Goal: Task Accomplishment & Management: Manage account settings

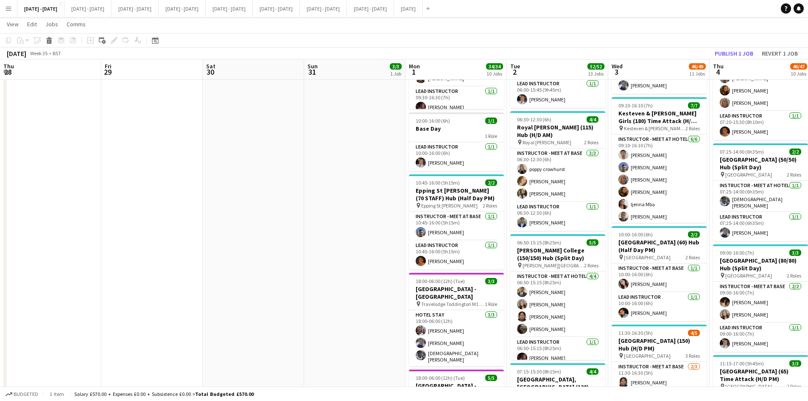
scroll to position [0, 291]
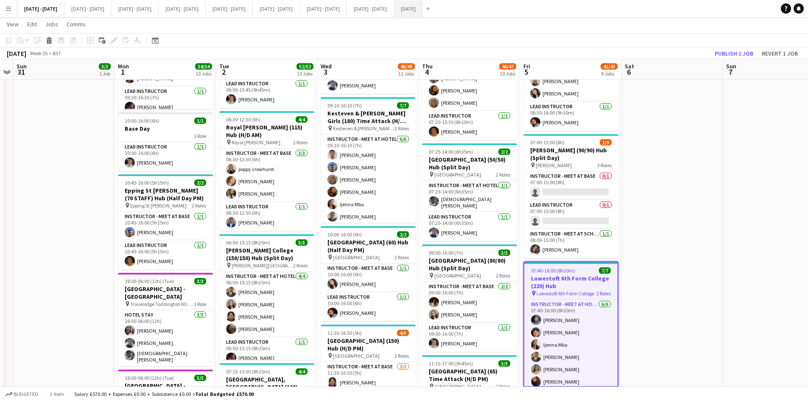
click at [423, 11] on button "[DATE] Close" at bounding box center [408, 8] width 29 height 17
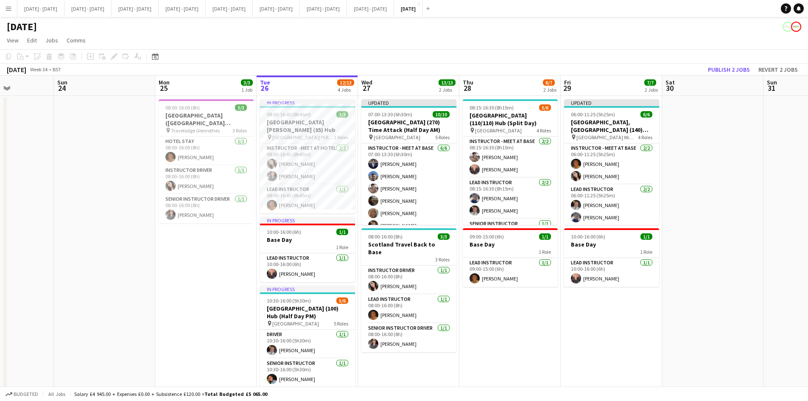
click at [7, 11] on app-icon "Menu" at bounding box center [8, 8] width 7 height 7
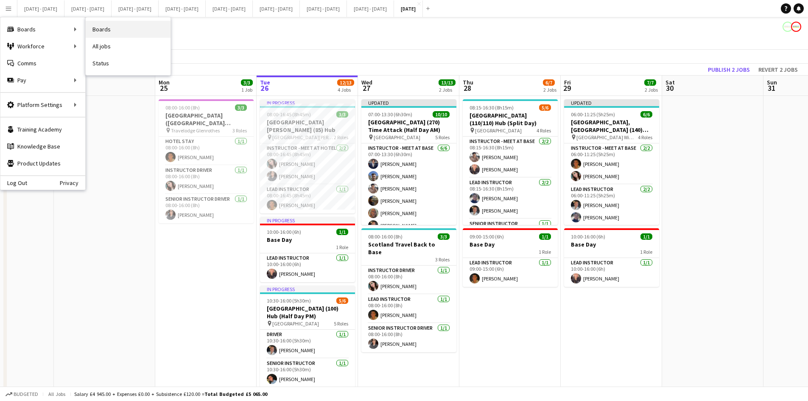
click at [99, 28] on link "Boards" at bounding box center [128, 29] width 85 height 17
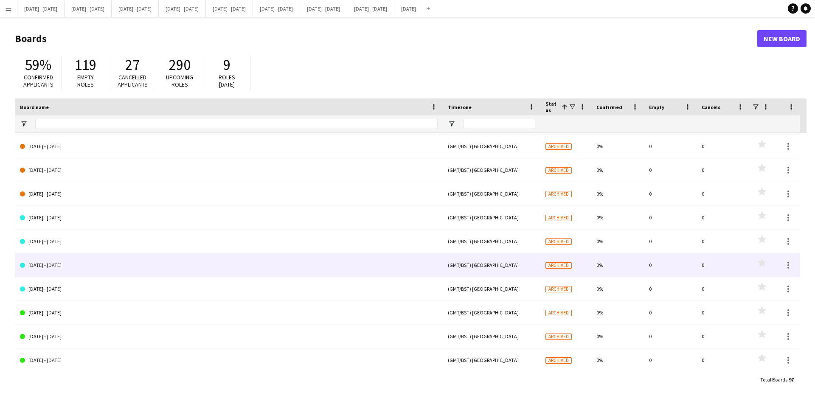
click at [57, 263] on link "[DATE] - [DATE]" at bounding box center [228, 265] width 417 height 24
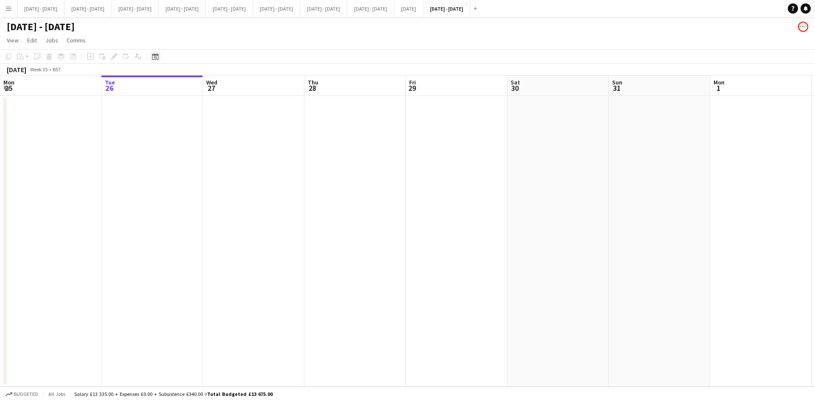
click at [154, 55] on icon at bounding box center [155, 56] width 6 height 7
click at [206, 84] on span "Previous month" at bounding box center [207, 85] width 17 height 17
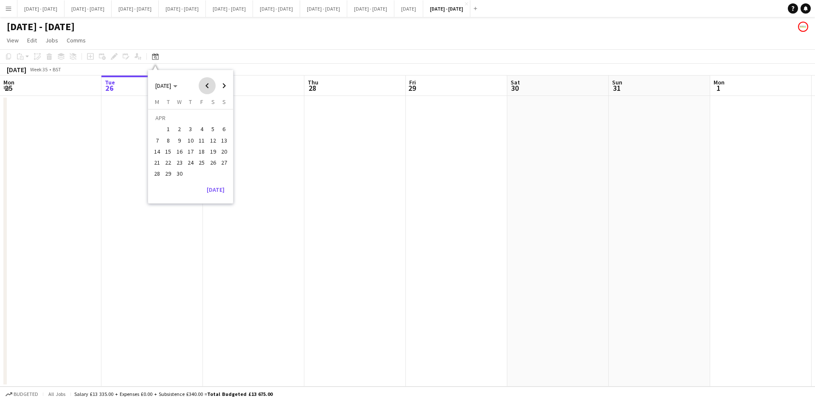
click at [206, 84] on span "Previous month" at bounding box center [207, 85] width 17 height 17
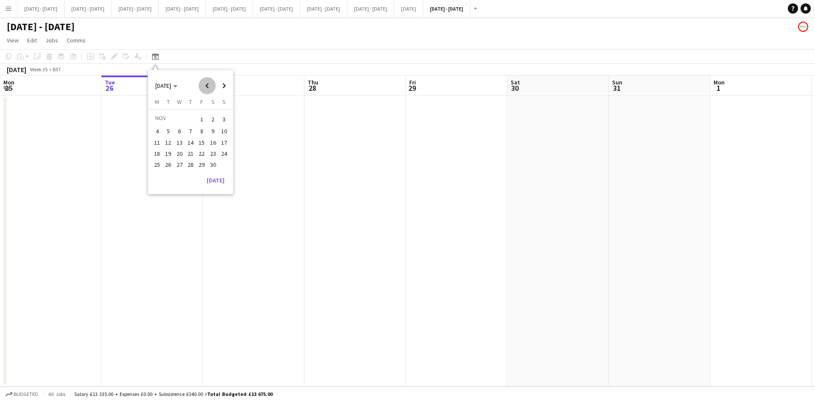
click at [206, 84] on span "Previous month" at bounding box center [207, 85] width 17 height 17
click at [201, 130] on span "6" at bounding box center [201, 131] width 10 height 10
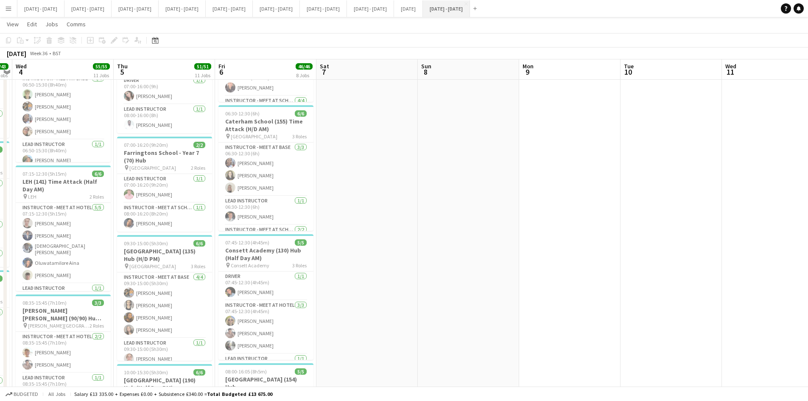
click at [470, 6] on button "[DATE] - [DATE] Close" at bounding box center [446, 8] width 47 height 17
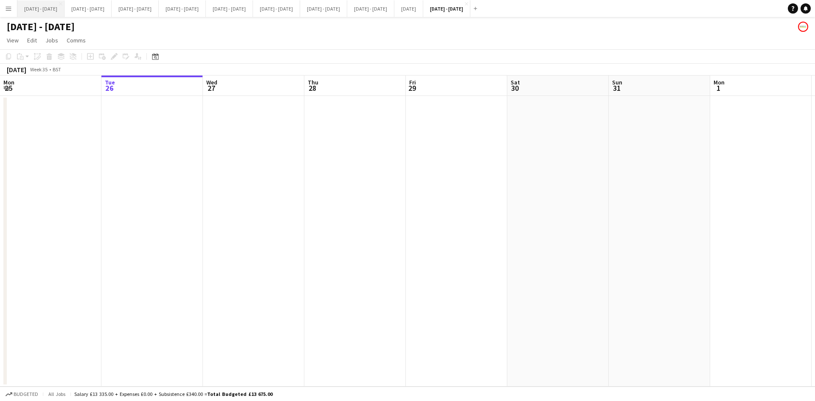
click at [41, 7] on button "[DATE] - [DATE] Close" at bounding box center [40, 8] width 47 height 17
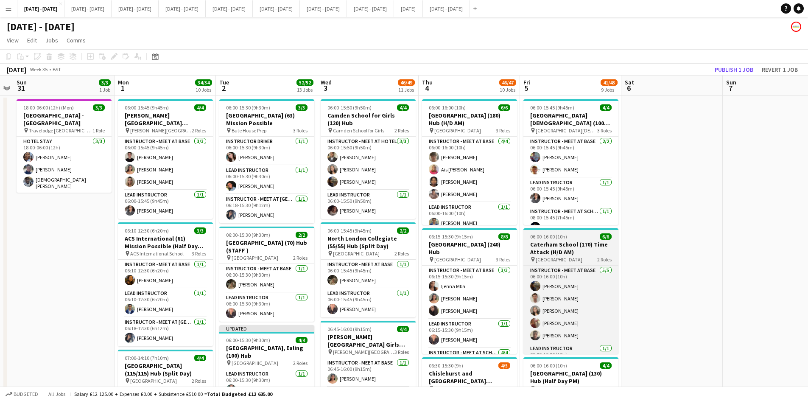
click at [578, 233] on app-job-card "06:00-16:00 (10h) 6/6 Caterham School (170) Time Attack (H/D AM) pin Caterham S…" at bounding box center [571, 291] width 95 height 126
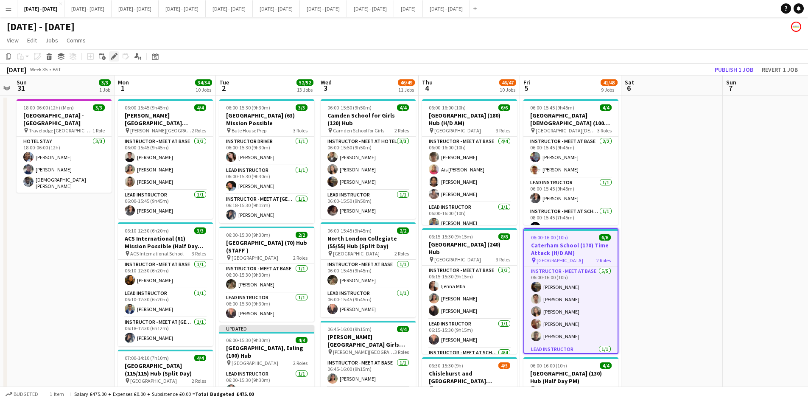
click at [115, 56] on icon at bounding box center [114, 56] width 5 height 5
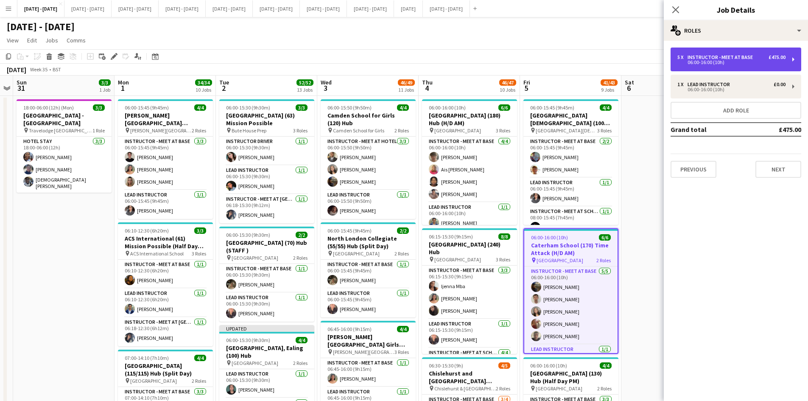
click at [706, 56] on div "Instructor - Meet at Base" at bounding box center [722, 57] width 69 height 6
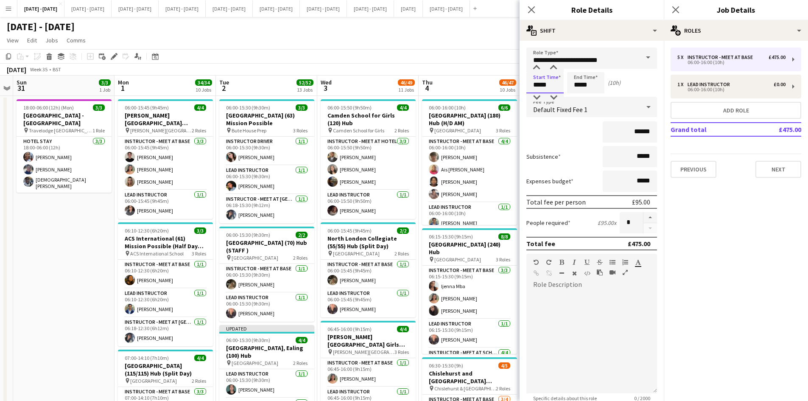
drag, startPoint x: 549, startPoint y: 84, endPoint x: 531, endPoint y: 85, distance: 17.4
click at [531, 85] on input "*****" at bounding box center [545, 82] width 37 height 21
type input "*****"
click at [530, 11] on icon at bounding box center [531, 10] width 8 height 8
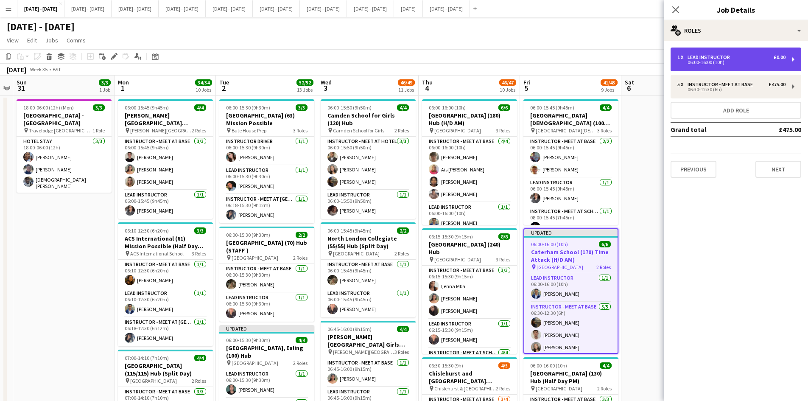
click at [693, 62] on div "06:00-16:00 (10h)" at bounding box center [732, 62] width 108 height 4
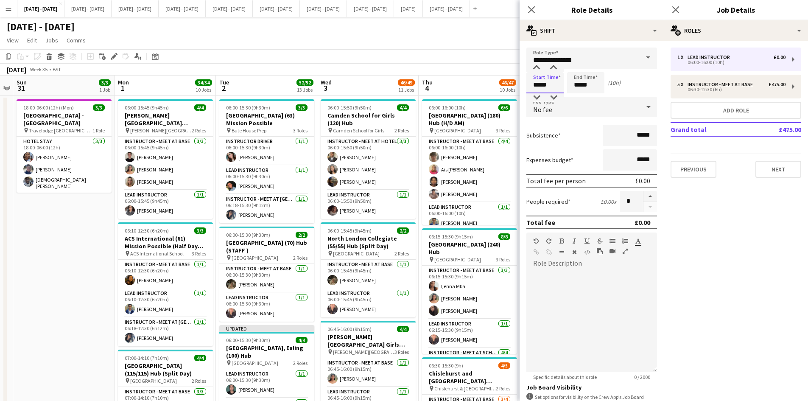
drag, startPoint x: 548, startPoint y: 84, endPoint x: 526, endPoint y: 85, distance: 22.5
click at [526, 85] on form "**********" at bounding box center [592, 258] width 144 height 421
type input "*****"
click at [530, 7] on icon "Close pop-in" at bounding box center [531, 10] width 8 height 8
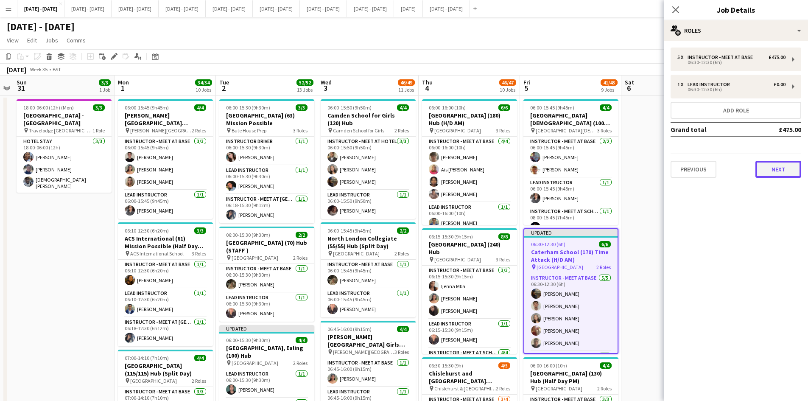
click at [768, 169] on button "Next" at bounding box center [779, 169] width 46 height 17
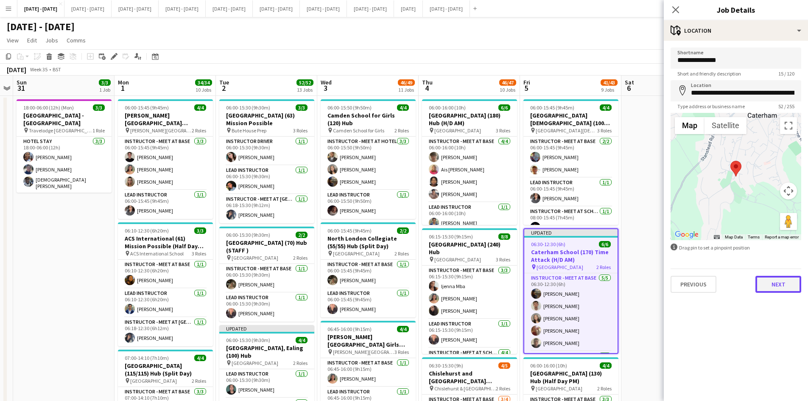
click at [773, 285] on button "Next" at bounding box center [779, 284] width 46 height 17
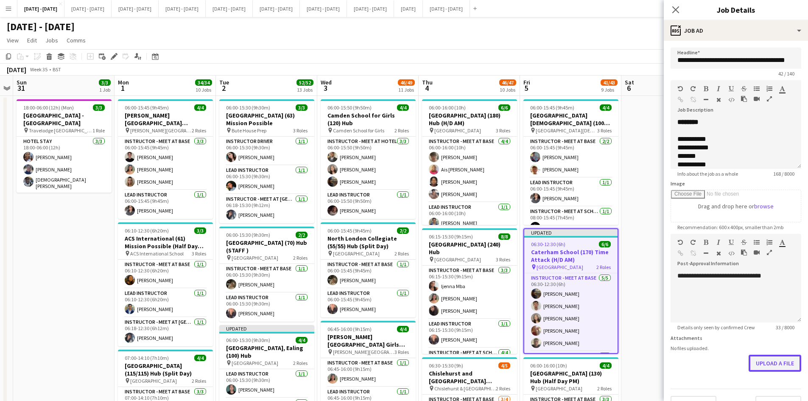
click at [756, 364] on button "Upload a file" at bounding box center [775, 363] width 53 height 17
click at [675, 9] on icon at bounding box center [676, 10] width 8 height 8
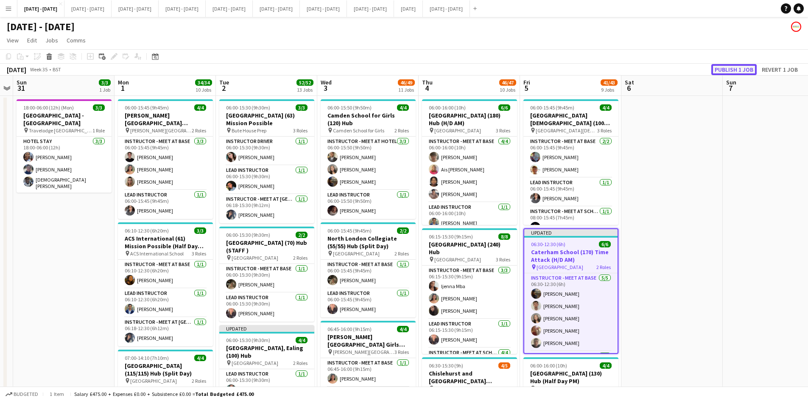
click at [724, 69] on button "Publish 1 job" at bounding box center [734, 69] width 45 height 11
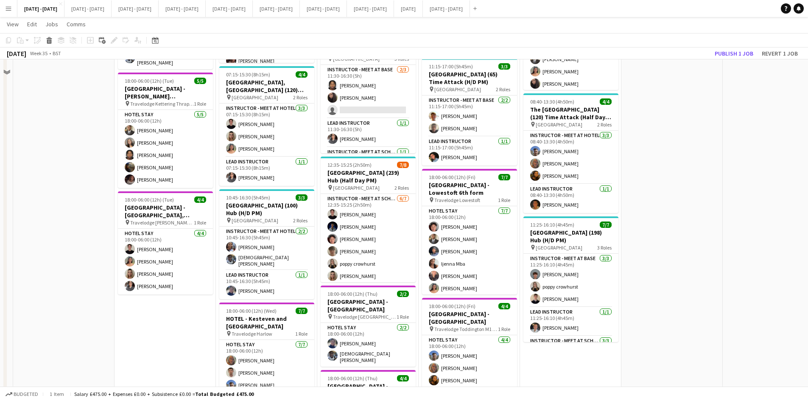
scroll to position [806, 0]
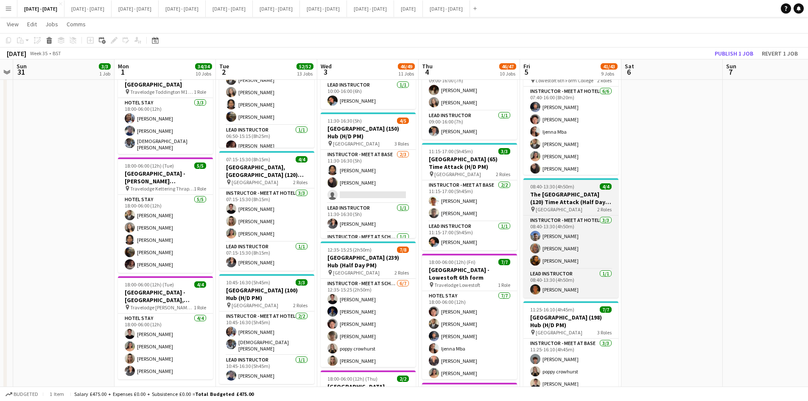
click at [583, 183] on div "08:40-13:30 (4h50m) 4/4" at bounding box center [571, 186] width 95 height 6
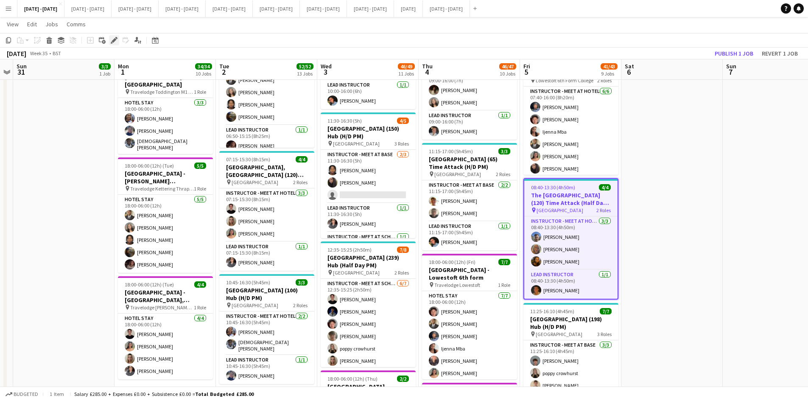
click at [115, 38] on icon "Edit" at bounding box center [114, 40] width 7 height 7
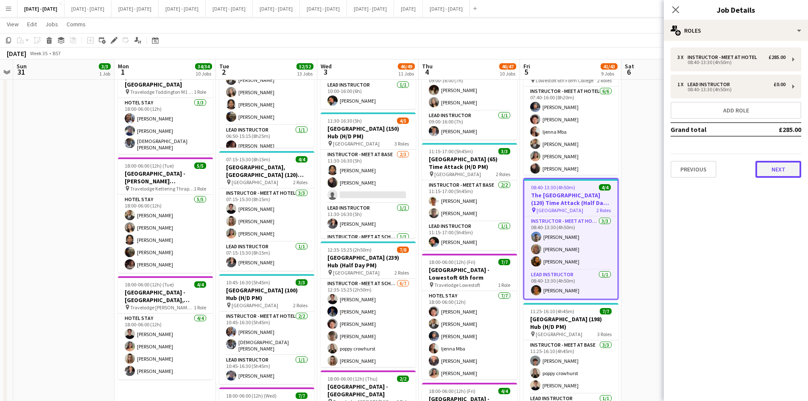
click at [771, 168] on button "Next" at bounding box center [779, 169] width 46 height 17
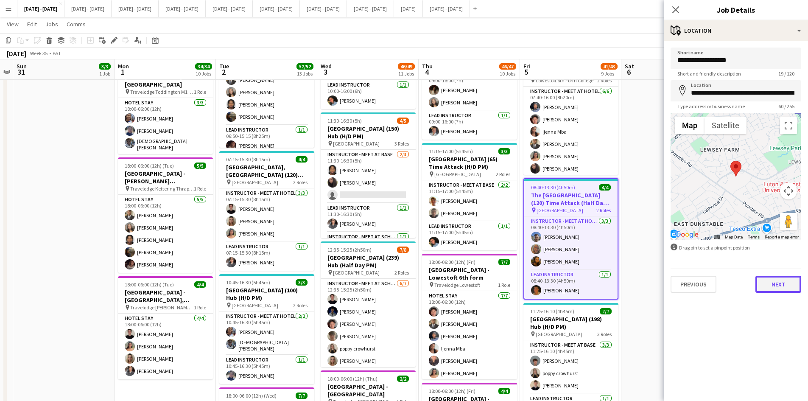
click at [774, 284] on button "Next" at bounding box center [779, 284] width 46 height 17
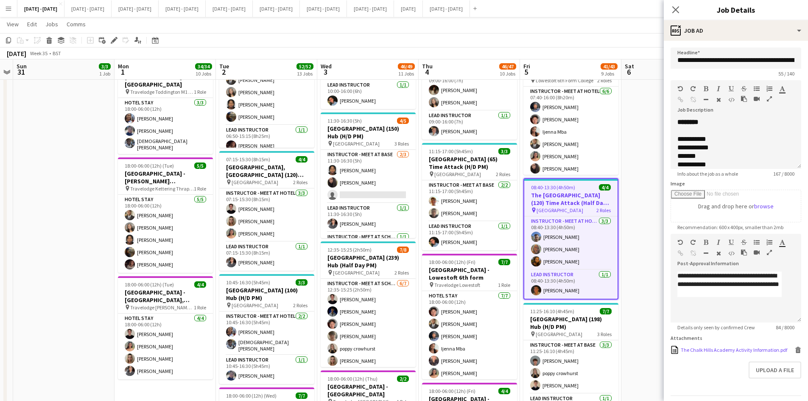
click at [696, 353] on div "The Chalk Hills Academy Activity Information.pdf" at bounding box center [734, 350] width 106 height 6
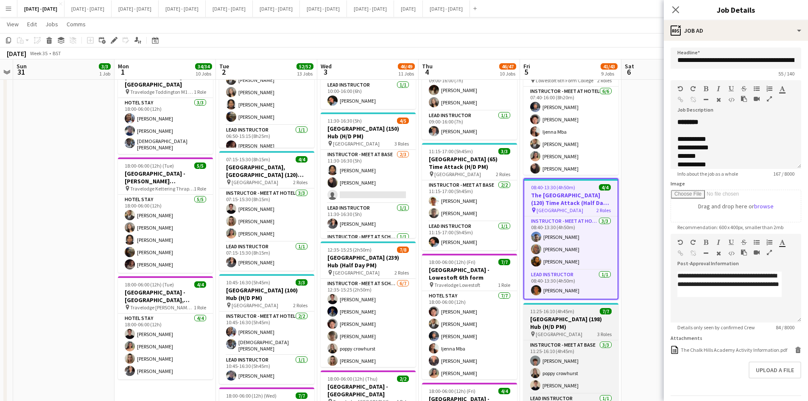
click at [580, 308] on div "11:25-16:10 (4h45m) 7/7" at bounding box center [571, 311] width 95 height 6
type input "**********"
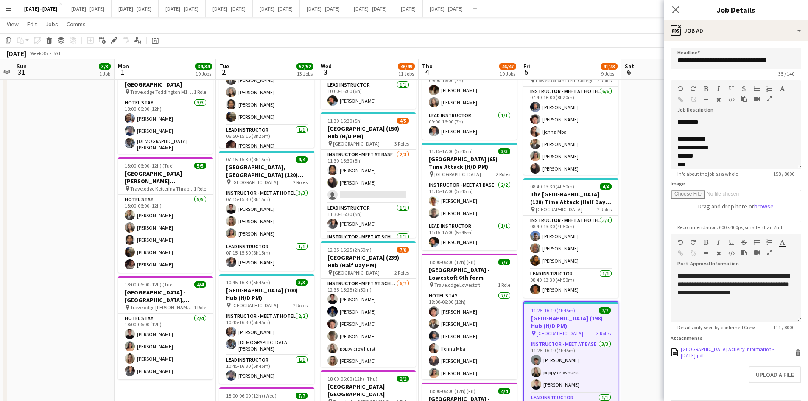
click at [703, 353] on div "[GEOGRAPHIC_DATA] Activity Information - [DATE].pdf" at bounding box center [737, 352] width 112 height 13
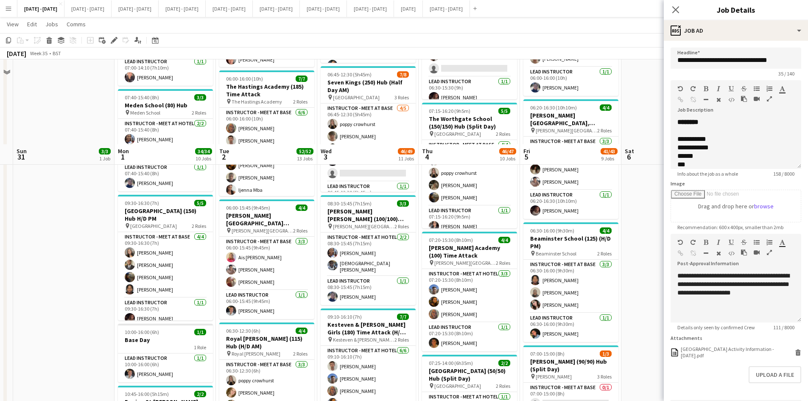
scroll to position [382, 0]
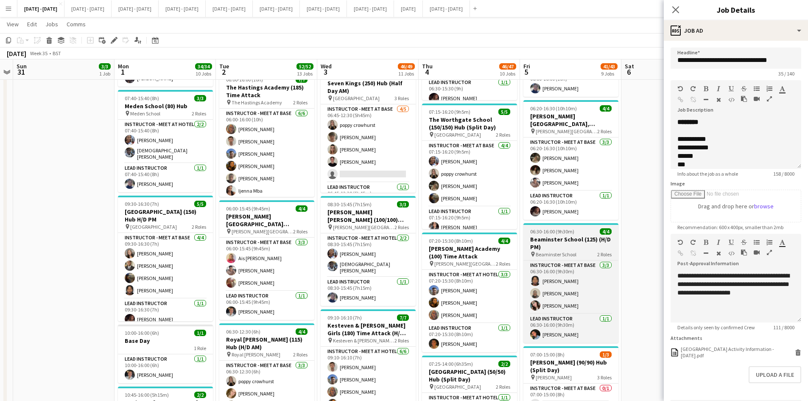
click at [583, 228] on div "06:30-16:00 (9h30m) 4/4" at bounding box center [571, 231] width 95 height 6
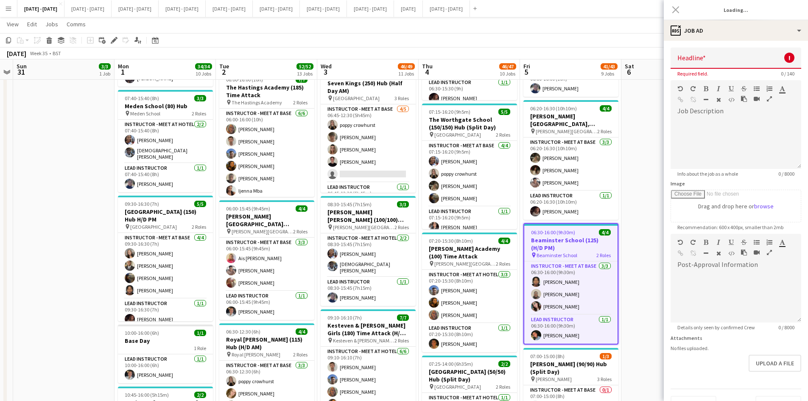
type input "**********"
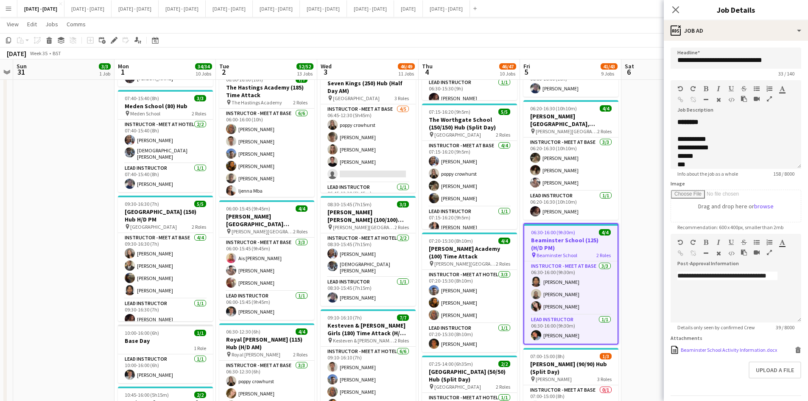
click at [703, 348] on div "Beaminster School Activity Information.docx" at bounding box center [729, 350] width 96 height 6
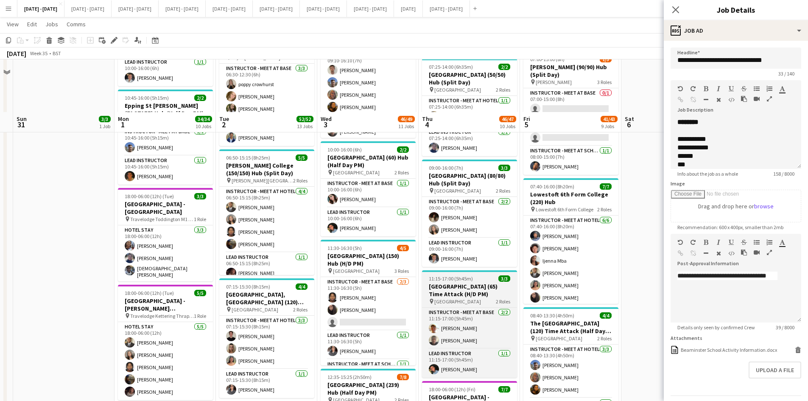
scroll to position [764, 0]
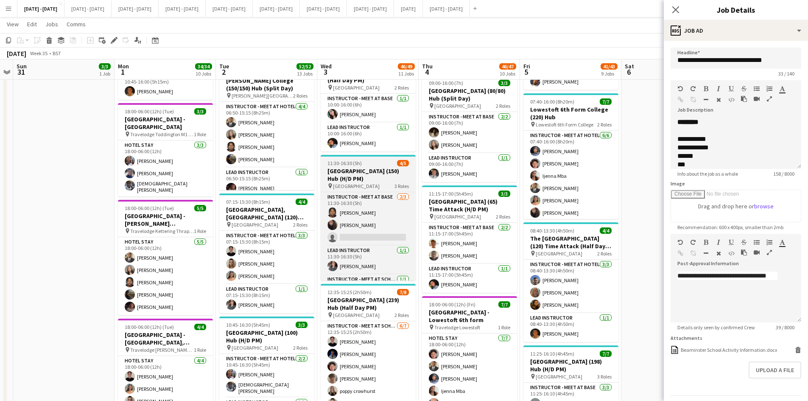
click at [369, 160] on div "11:30-16:30 (5h) 4/5" at bounding box center [368, 163] width 95 height 6
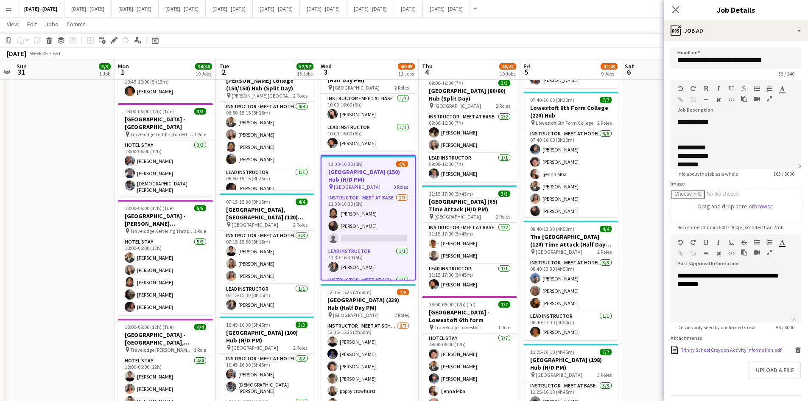
click at [695, 350] on div "Trinity School Croydon Activity Information.pdf" at bounding box center [731, 350] width 101 height 6
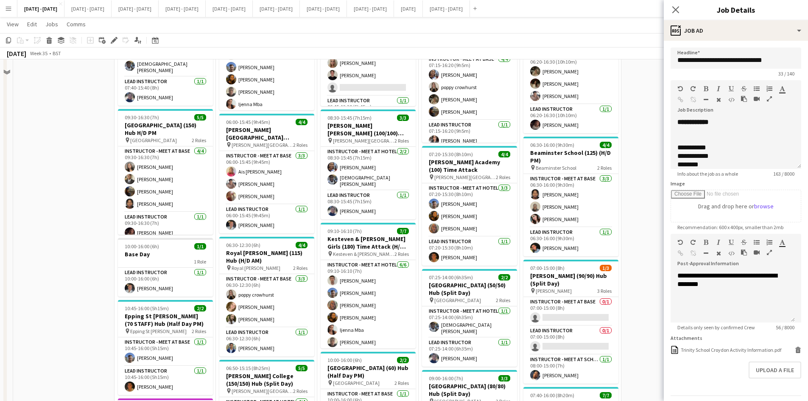
scroll to position [382, 0]
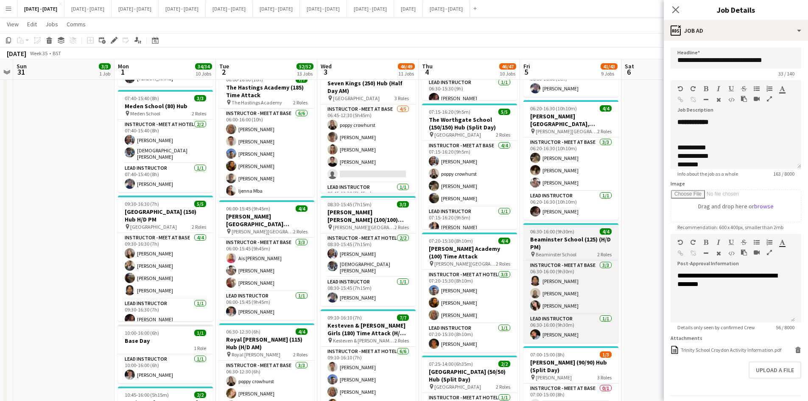
click at [583, 229] on div "06:30-16:00 (9h30m) 4/4" at bounding box center [571, 231] width 95 height 6
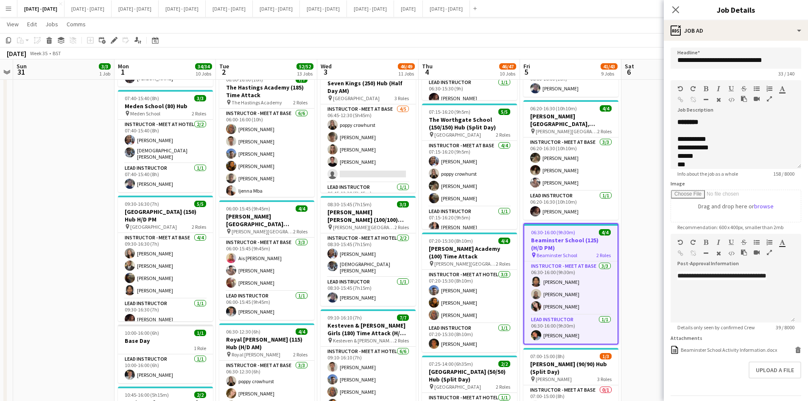
type input "**********"
click at [796, 350] on icon at bounding box center [798, 351] width 4 height 4
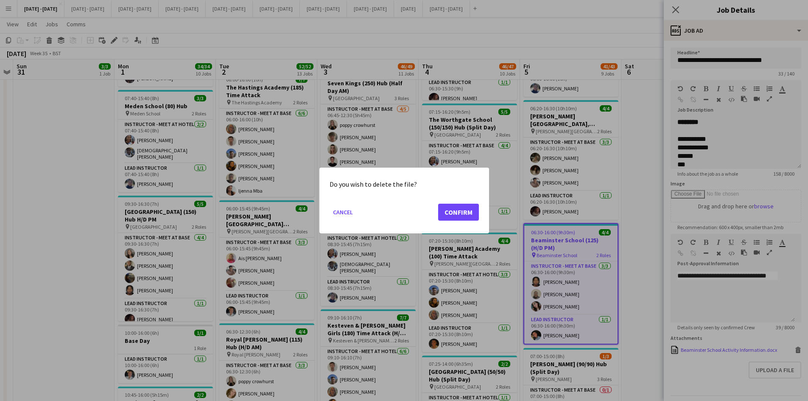
scroll to position [0, 0]
click at [448, 209] on button "Confirm" at bounding box center [458, 212] width 41 height 17
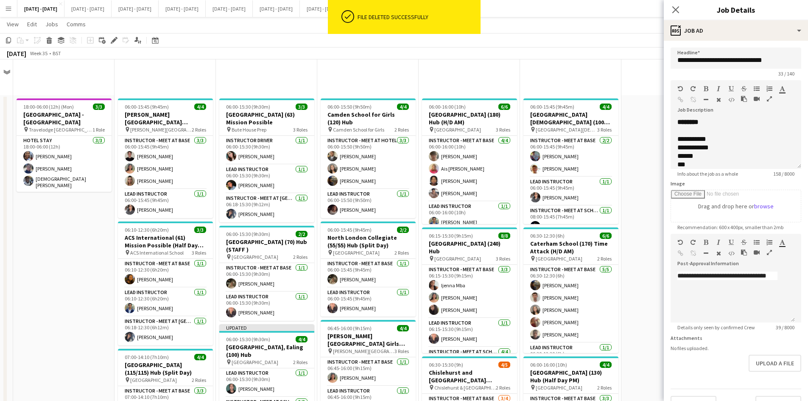
scroll to position [382, 0]
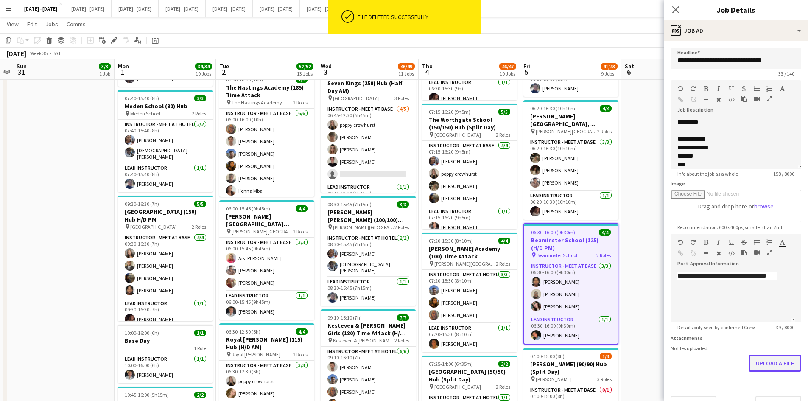
click at [751, 361] on button "Upload a file" at bounding box center [775, 363] width 53 height 17
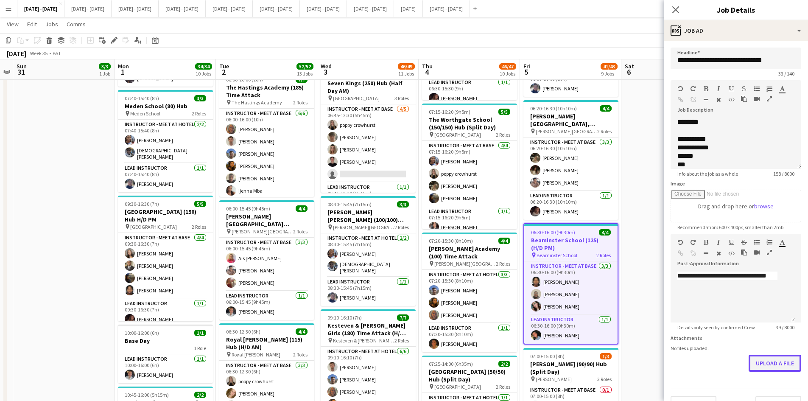
click at [763, 362] on button "Upload a file" at bounding box center [775, 363] width 53 height 17
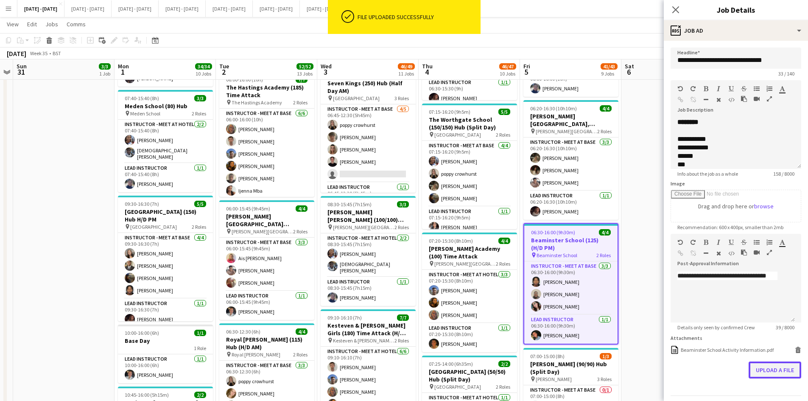
click at [765, 369] on button "Upload a file" at bounding box center [775, 369] width 53 height 17
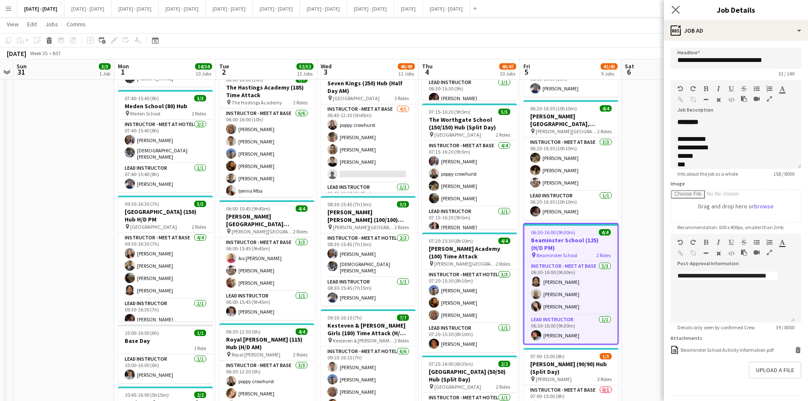
click at [675, 5] on app-icon "Close pop-in" at bounding box center [676, 10] width 12 height 12
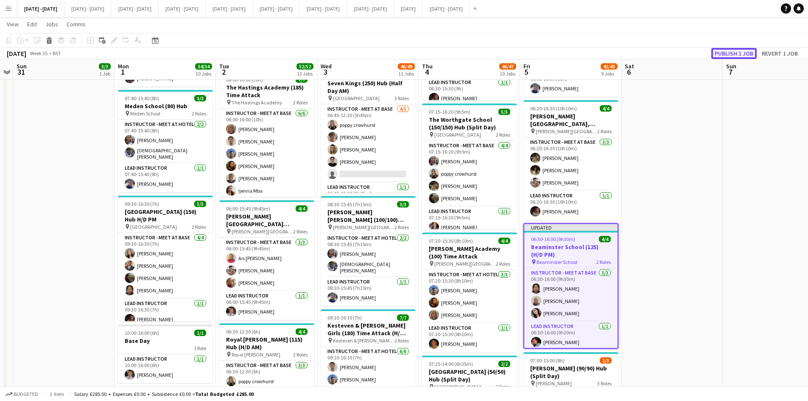
click at [726, 54] on button "Publish 1 job" at bounding box center [734, 53] width 45 height 11
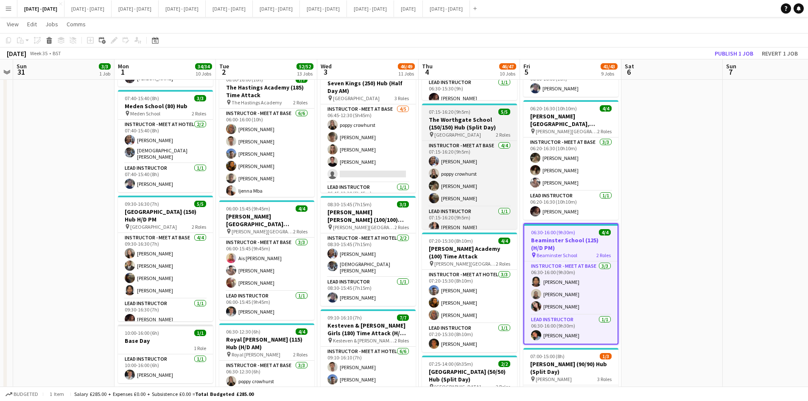
click at [477, 110] on div "07:15-16:20 (9h5m) 5/5" at bounding box center [469, 112] width 95 height 6
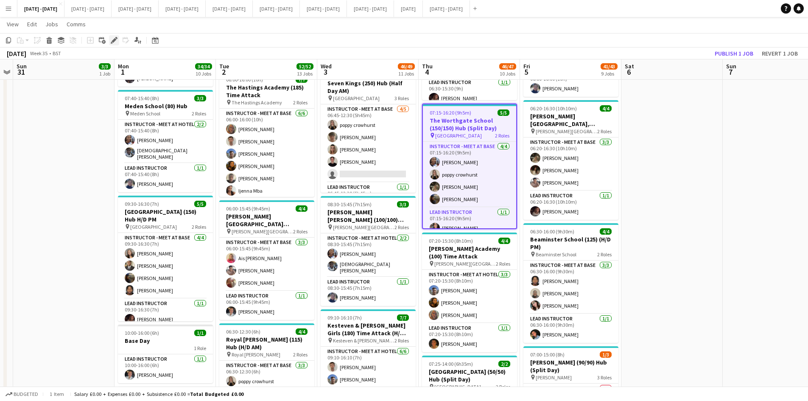
click at [114, 37] on icon "Edit" at bounding box center [114, 40] width 7 height 7
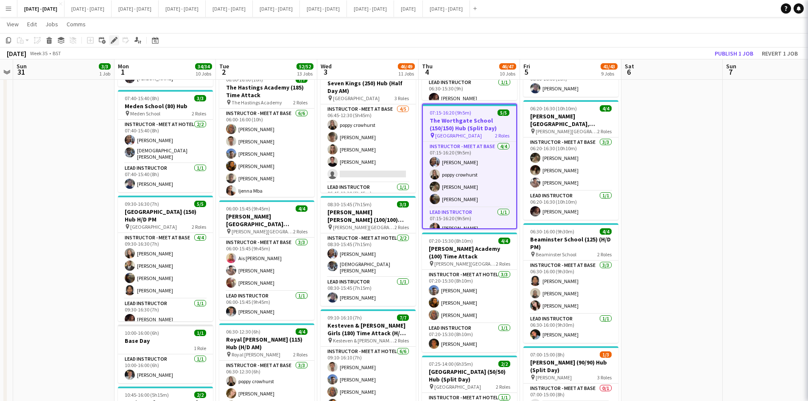
type input "**********"
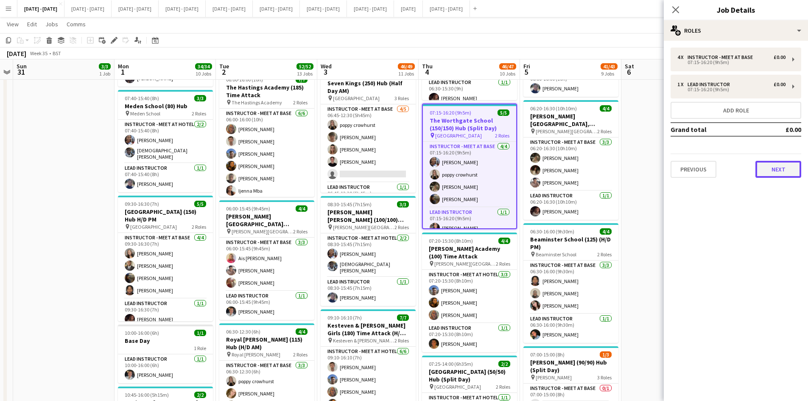
click at [779, 169] on button "Next" at bounding box center [779, 169] width 46 height 17
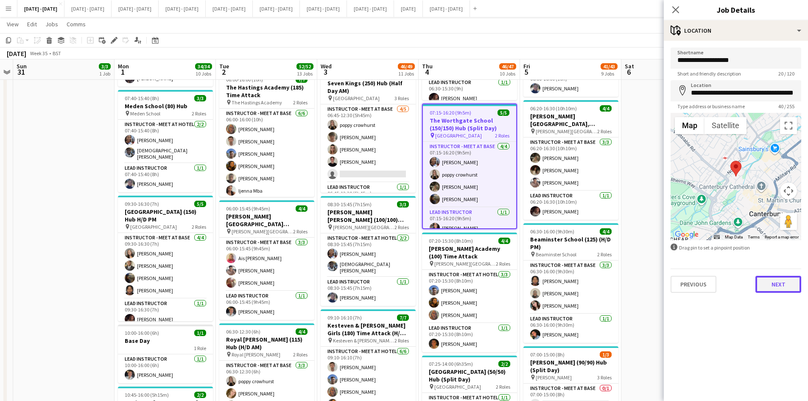
click at [782, 286] on button "Next" at bounding box center [779, 284] width 46 height 17
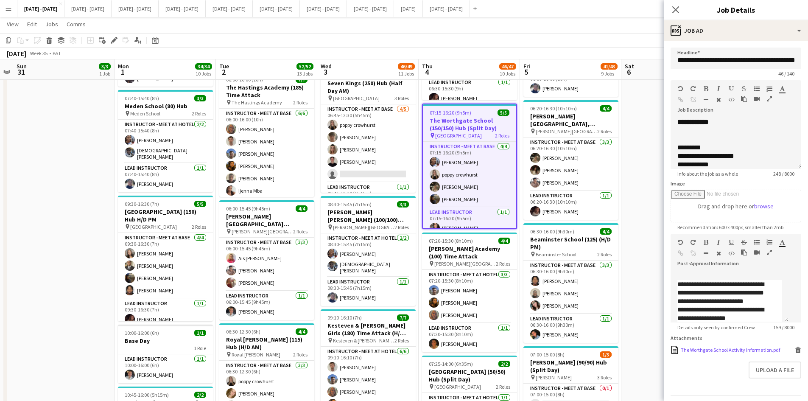
click at [701, 353] on div "The Worthgate School Activity Information.pdf" at bounding box center [730, 350] width 99 height 6
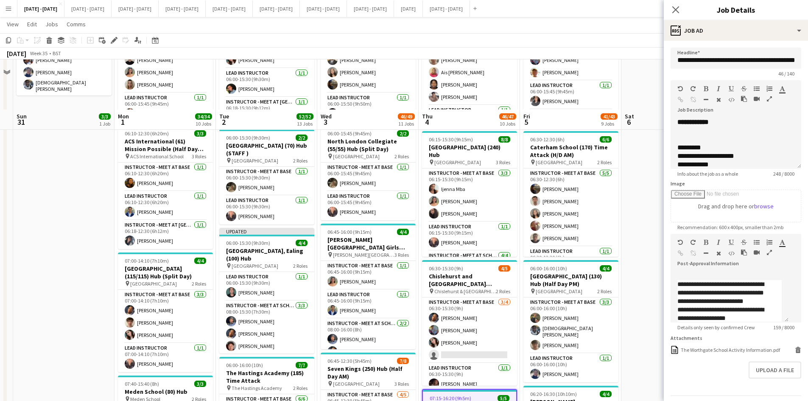
scroll to position [170, 0]
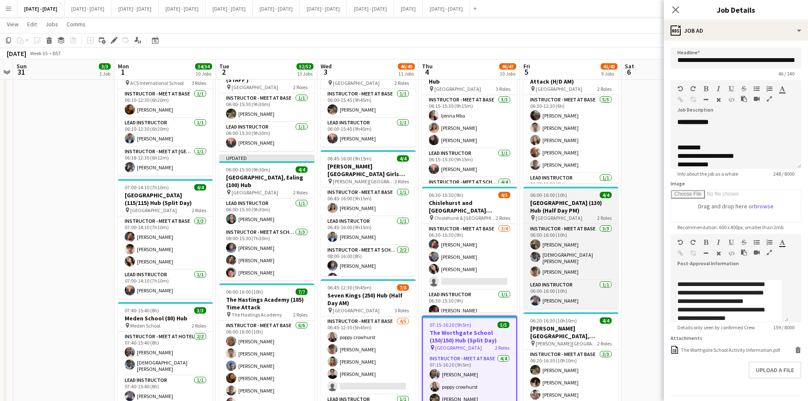
click at [574, 193] on div "06:00-16:00 (10h) 4/4" at bounding box center [571, 195] width 95 height 6
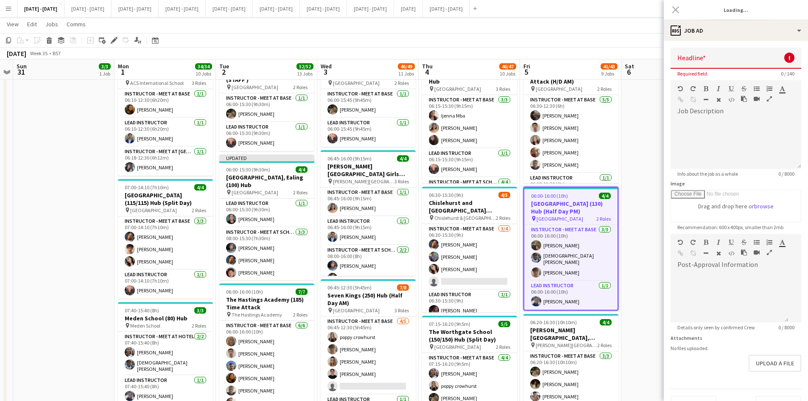
type input "**********"
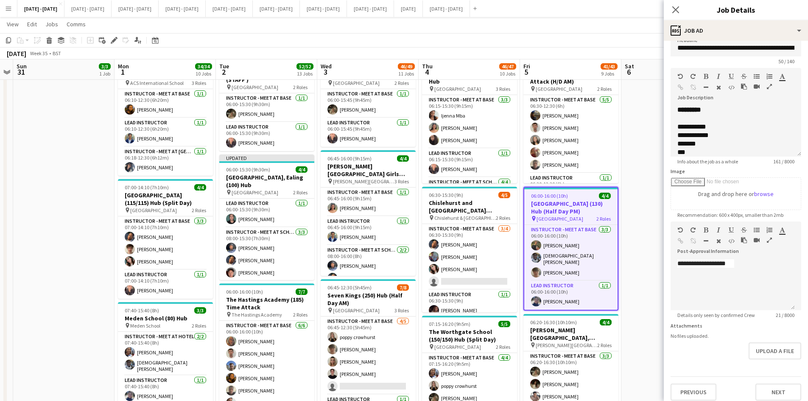
scroll to position [19, 0]
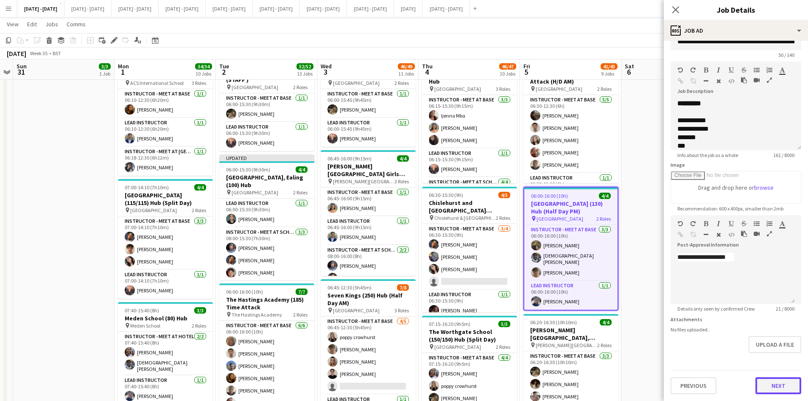
click at [770, 391] on button "Next" at bounding box center [779, 385] width 46 height 17
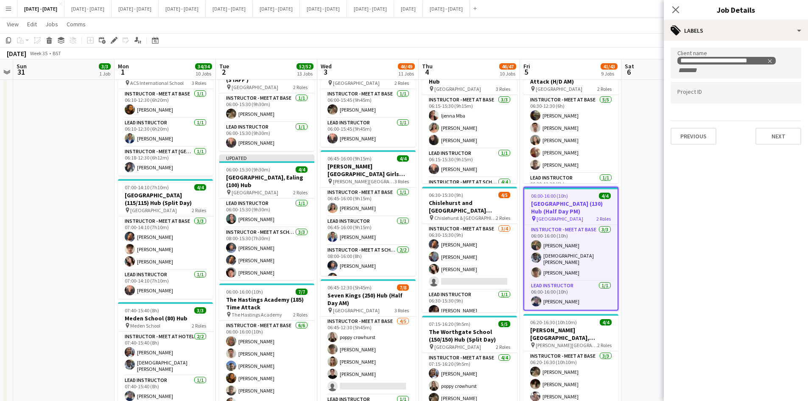
scroll to position [0, 0]
click at [763, 135] on button "Next" at bounding box center [779, 136] width 46 height 17
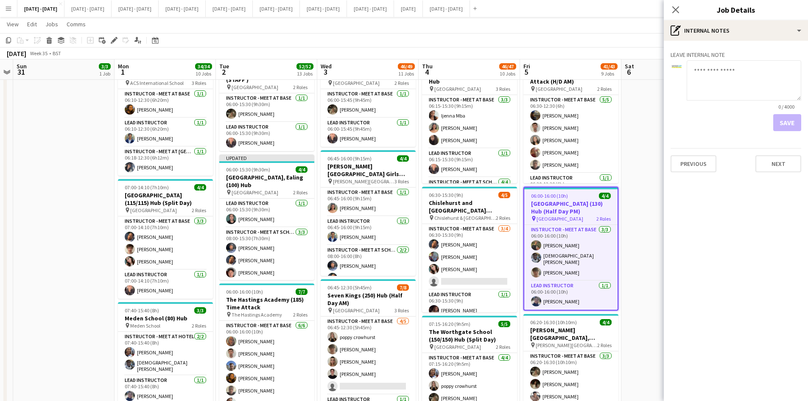
click at [695, 55] on h3 "Leave internal note" at bounding box center [736, 55] width 131 height 8
click at [698, 66] on textarea at bounding box center [744, 80] width 115 height 40
type textarea "**********"
click at [781, 120] on button "Save" at bounding box center [787, 122] width 28 height 17
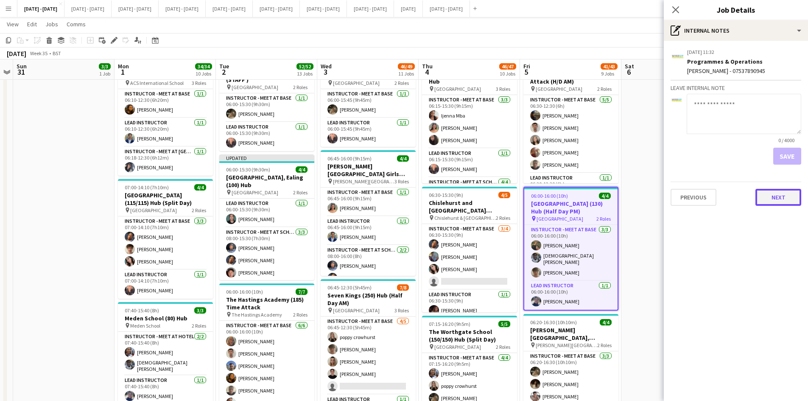
click at [770, 203] on button "Next" at bounding box center [779, 197] width 46 height 17
